Goal: Complete application form

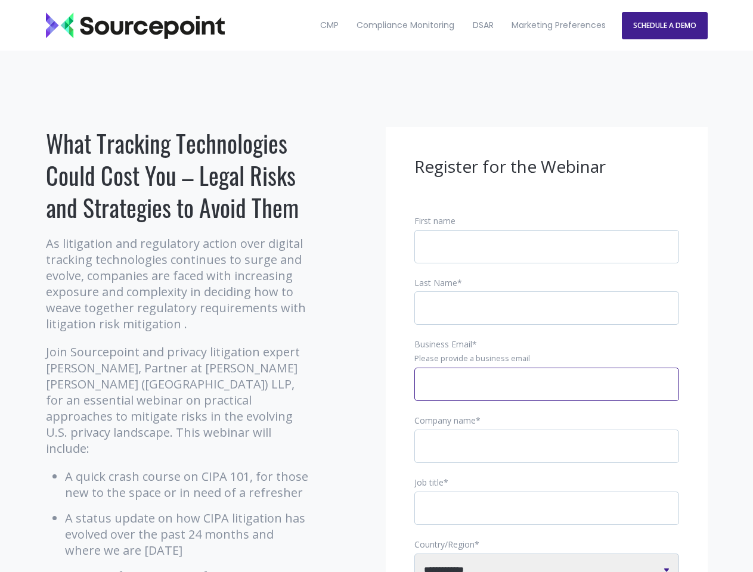
click at [546, 394] on input "Business Email *" at bounding box center [546, 384] width 265 height 33
